Goal: Information Seeking & Learning: Check status

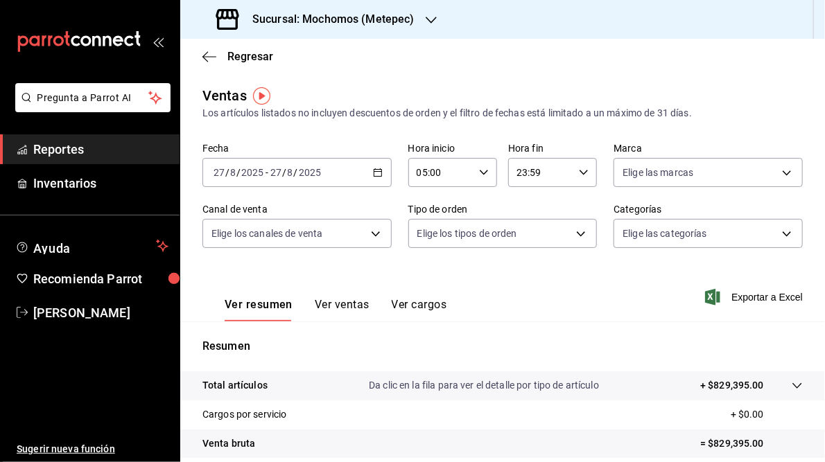
click at [423, 16] on div "Sucursal: Mochomos (Metepec)" at bounding box center [316, 19] width 251 height 39
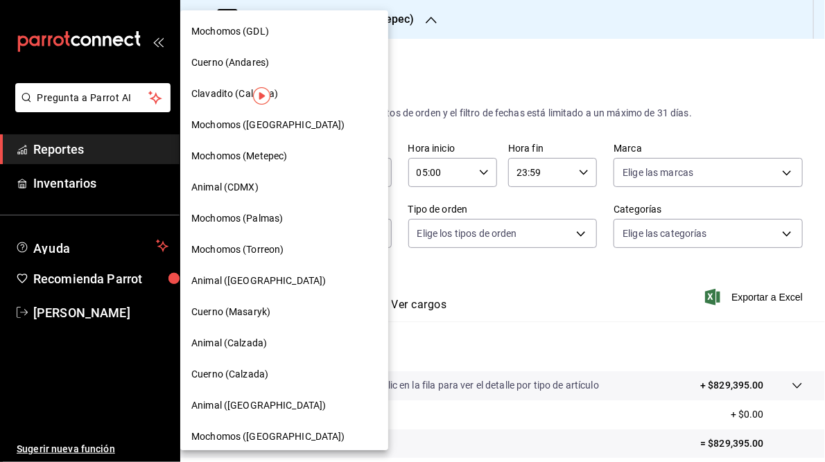
scroll to position [101, 0]
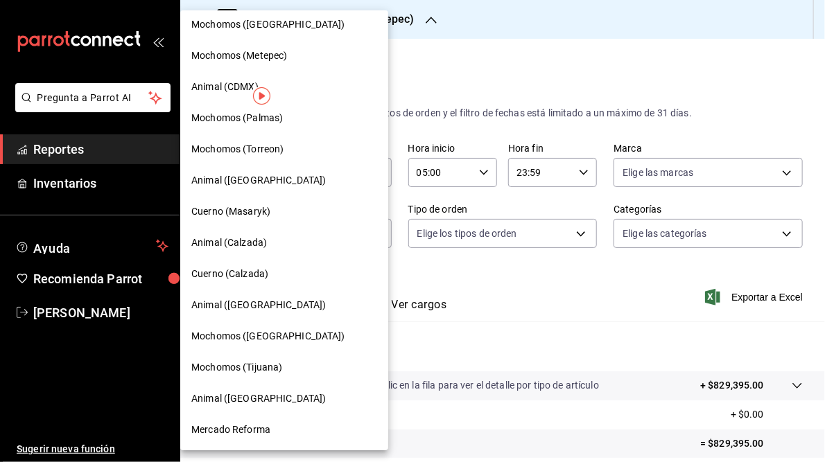
click at [263, 337] on span "Mochomos (Chihuahua)" at bounding box center [268, 336] width 154 height 15
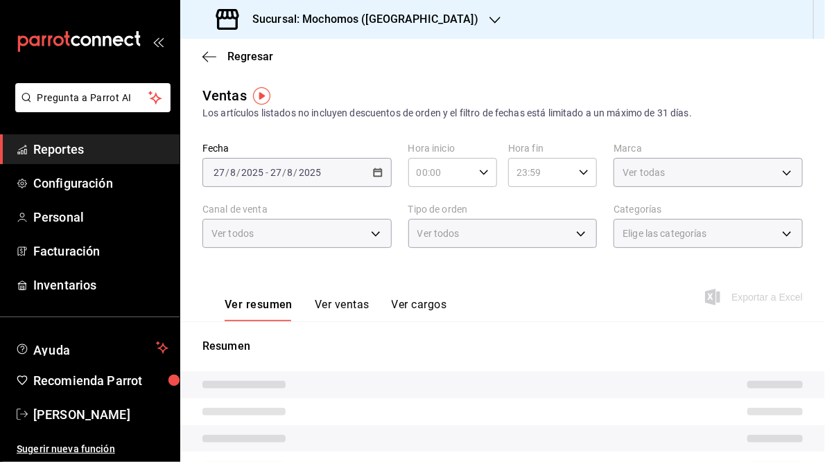
type input "05:00"
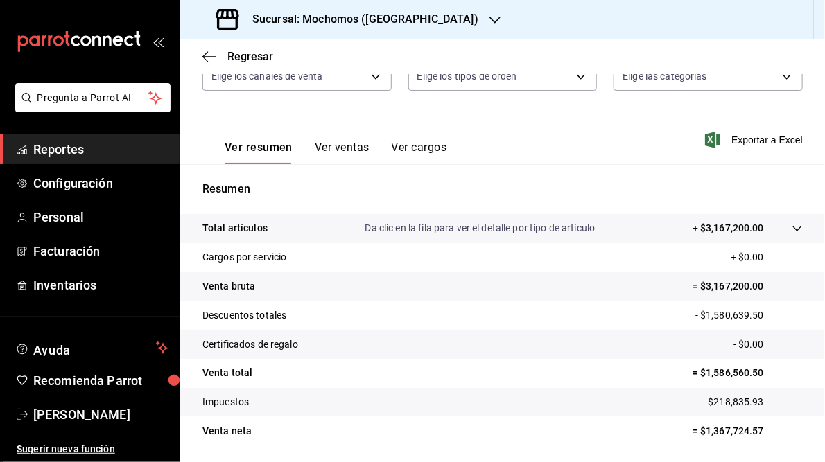
scroll to position [201, 0]
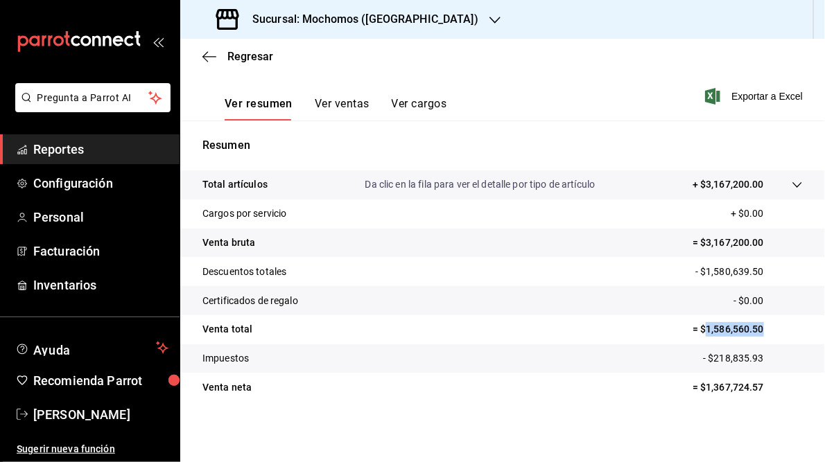
drag, startPoint x: 698, startPoint y: 331, endPoint x: 763, endPoint y: 334, distance: 64.5
click at [763, 334] on p "= $1,586,560.50" at bounding box center [748, 329] width 110 height 15
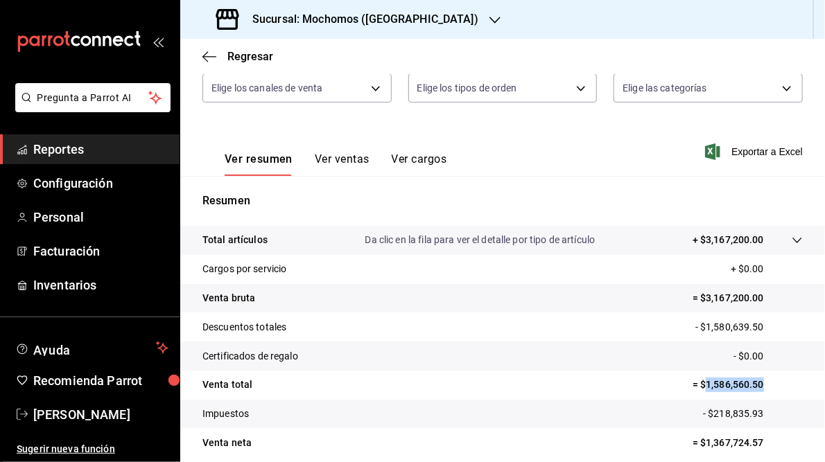
scroll to position [146, 0]
click at [289, 116] on div "Fecha 2025-08-27 27 / 8 / 2025 - 2025-08-27 27 / 8 / 2025 Hora inicio 05:00 Hor…" at bounding box center [502, 58] width 600 height 122
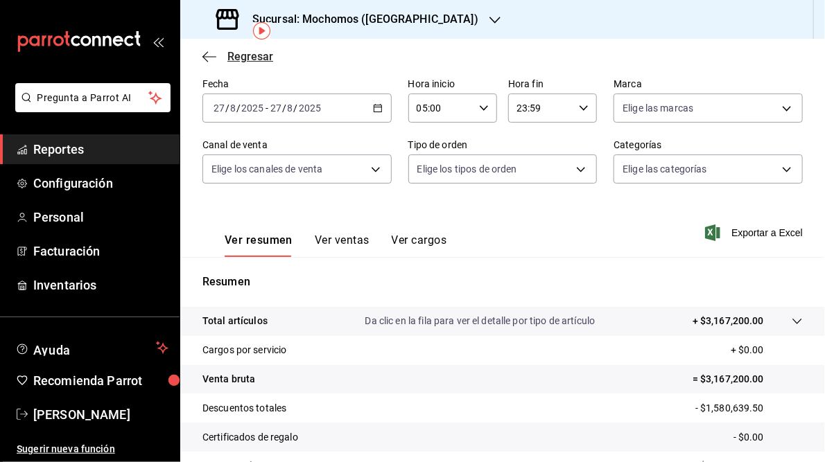
click at [209, 60] on icon "button" at bounding box center [209, 57] width 14 height 12
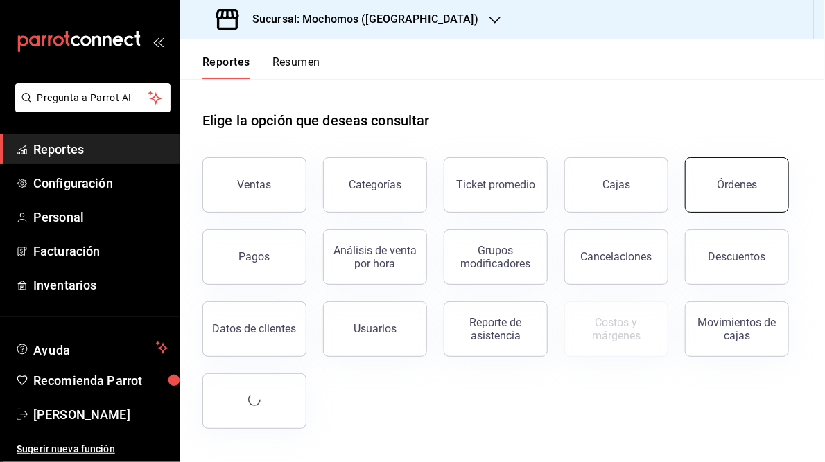
click at [709, 183] on button "Órdenes" at bounding box center [737, 184] width 104 height 55
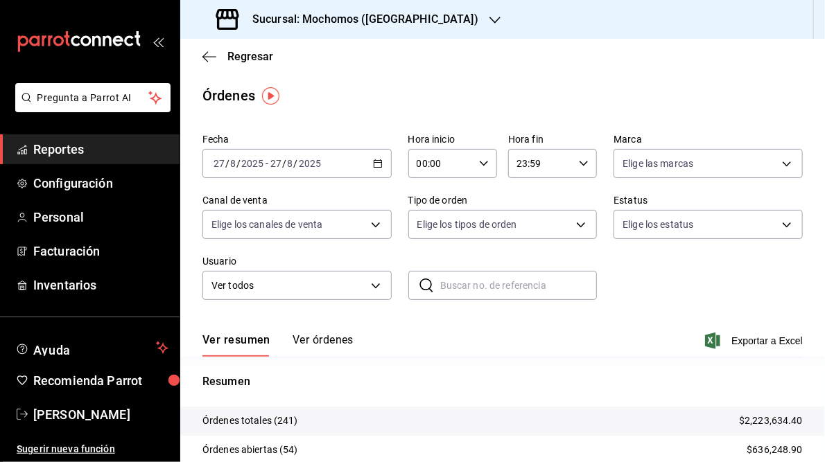
click at [490, 20] on icon "button" at bounding box center [495, 20] width 11 height 7
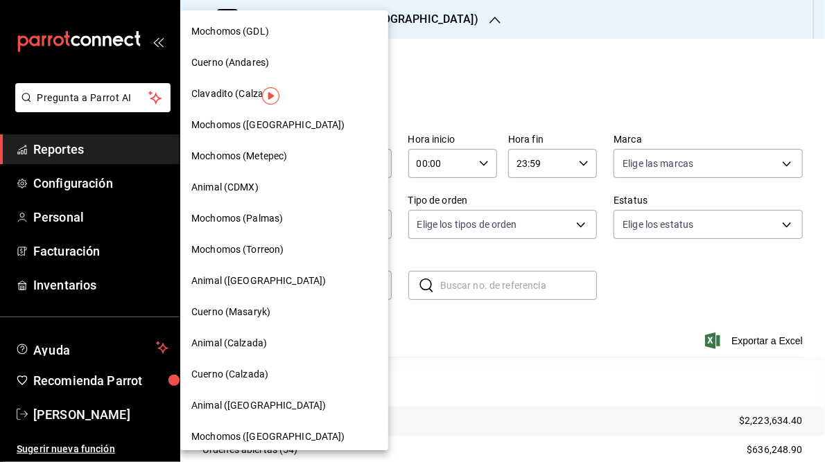
scroll to position [101, 0]
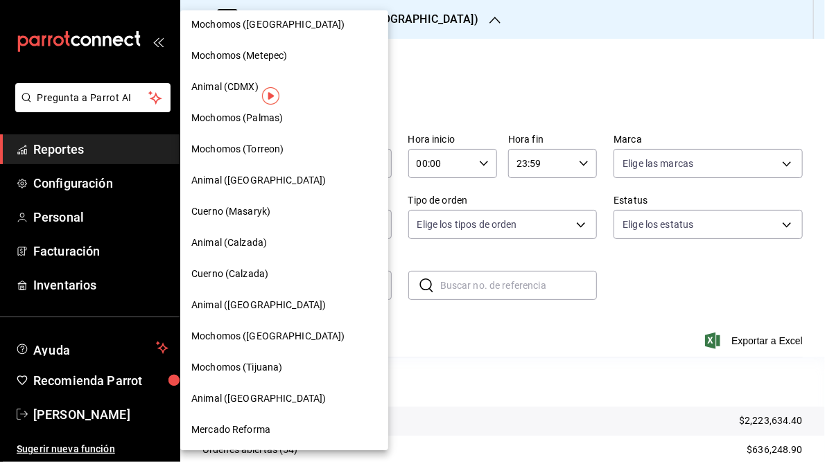
click at [250, 423] on span "Mercado Reforma" at bounding box center [230, 430] width 79 height 15
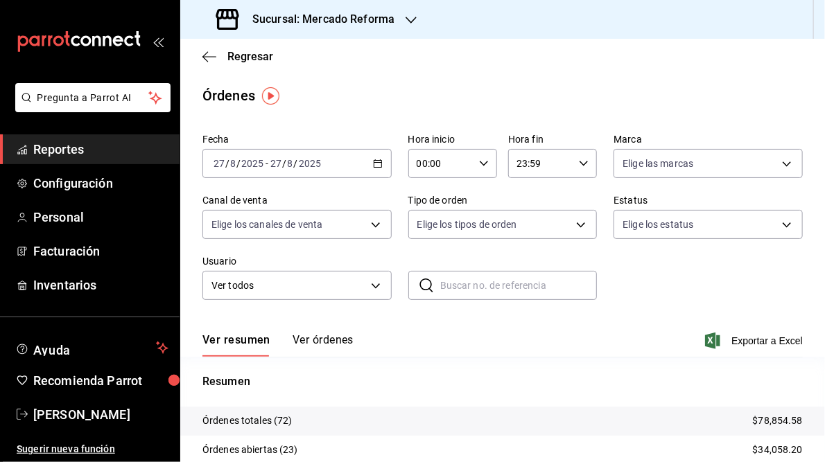
click at [406, 24] on icon "button" at bounding box center [411, 20] width 11 height 11
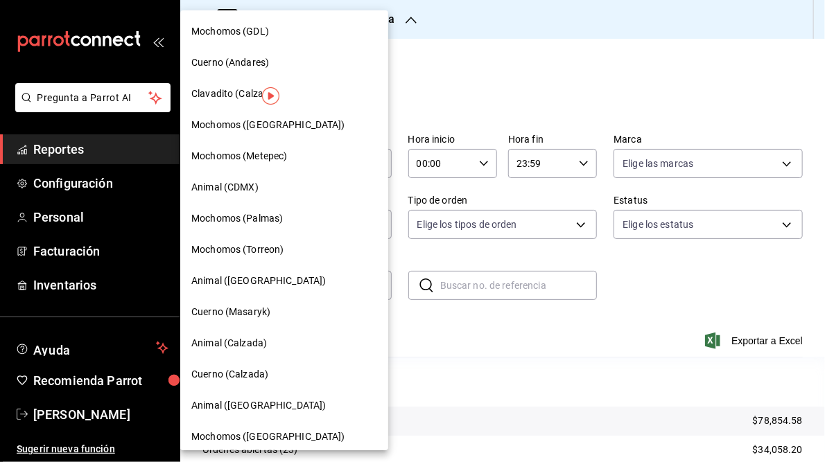
click at [249, 31] on span "Mochomos (GDL)" at bounding box center [230, 31] width 78 height 15
